Goal: Check status: Check status

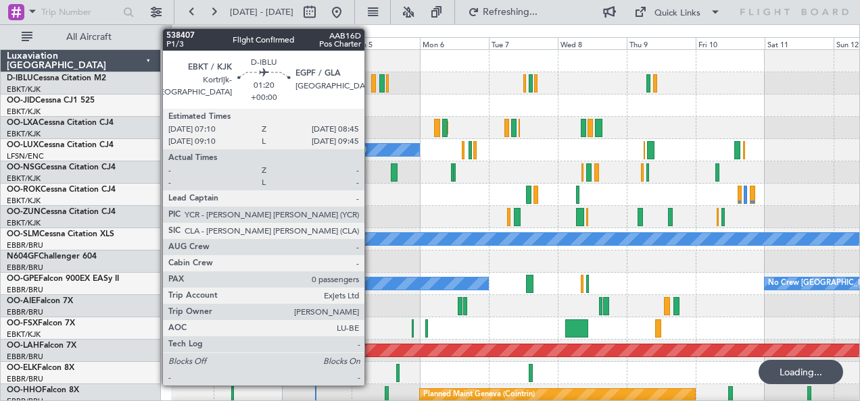
click at [371, 85] on div at bounding box center [373, 83] width 5 height 18
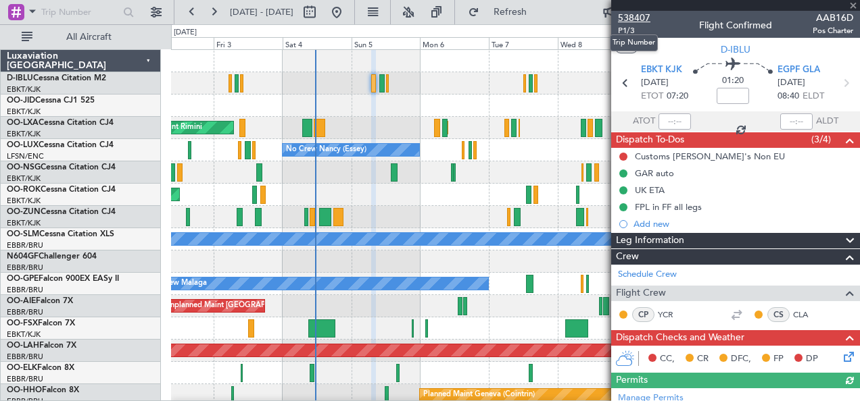
click at [634, 19] on span "538407" at bounding box center [634, 18] width 32 height 14
